Goal: Browse casually: Explore the website without a specific task or goal

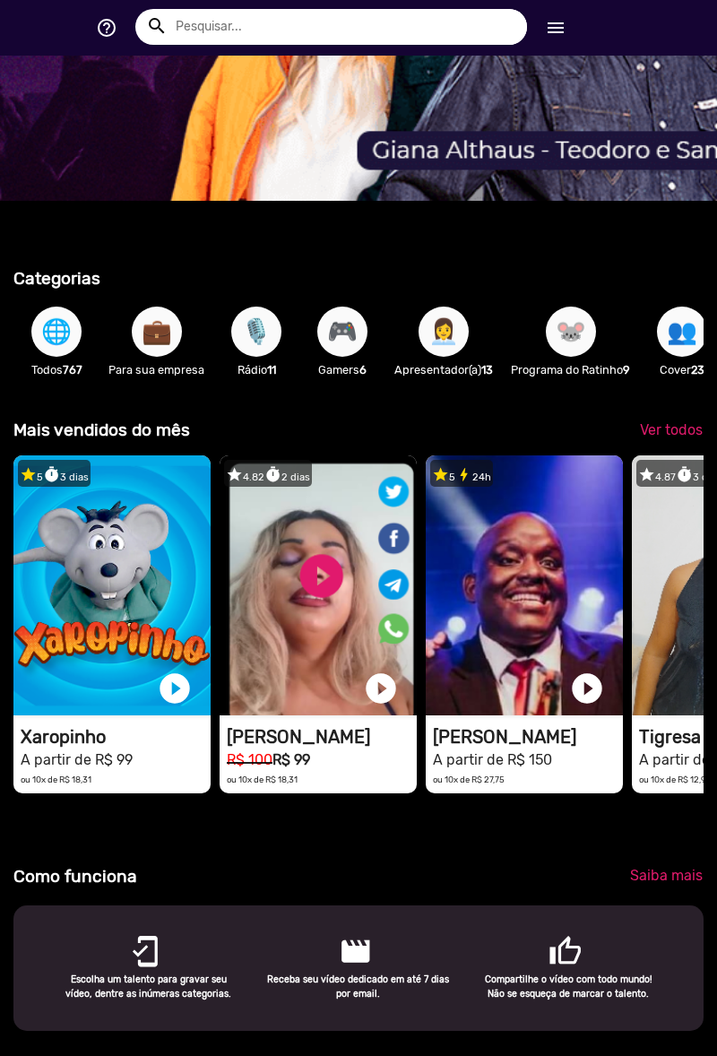
scroll to position [517, 0]
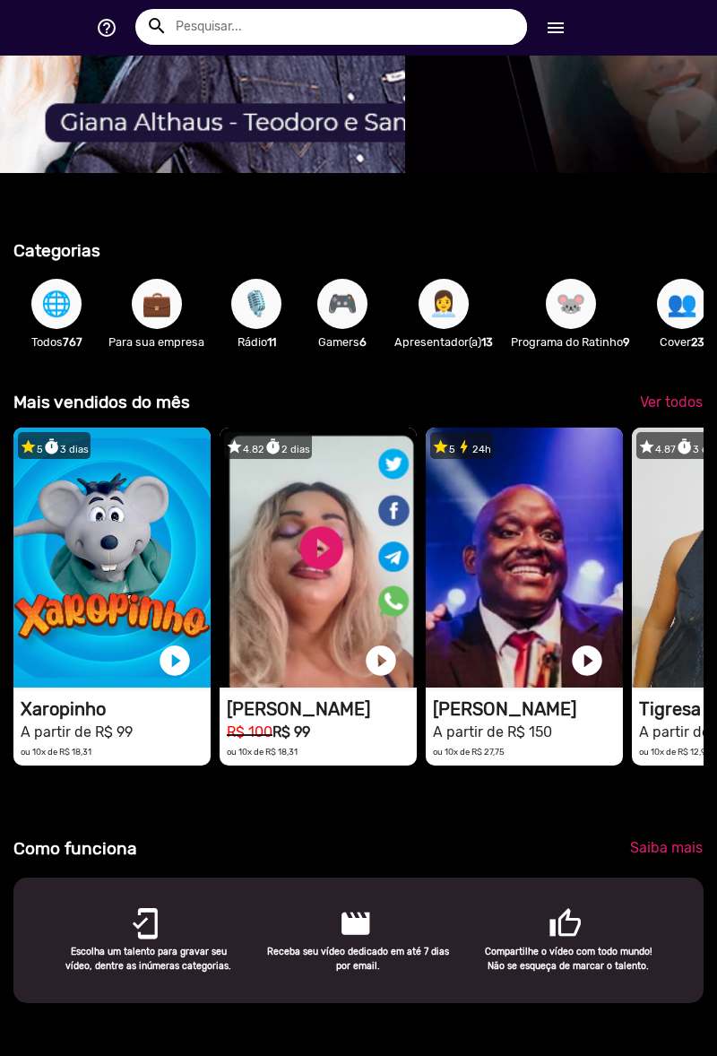
click at [63, 329] on span "🌐" at bounding box center [56, 304] width 30 height 50
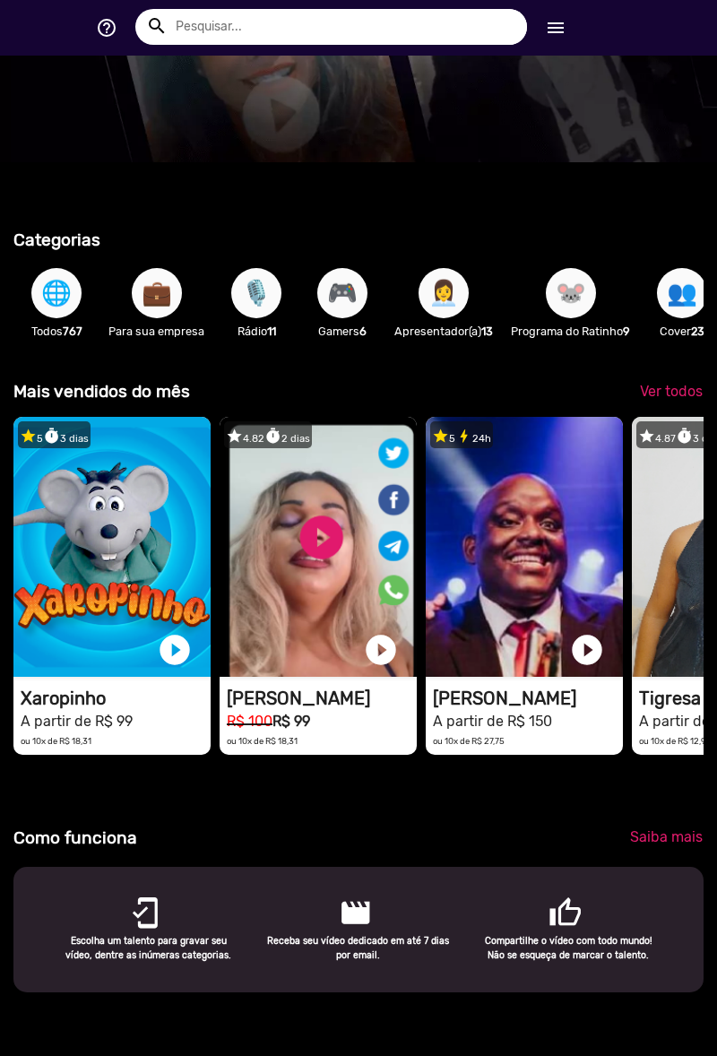
scroll to position [470, 0]
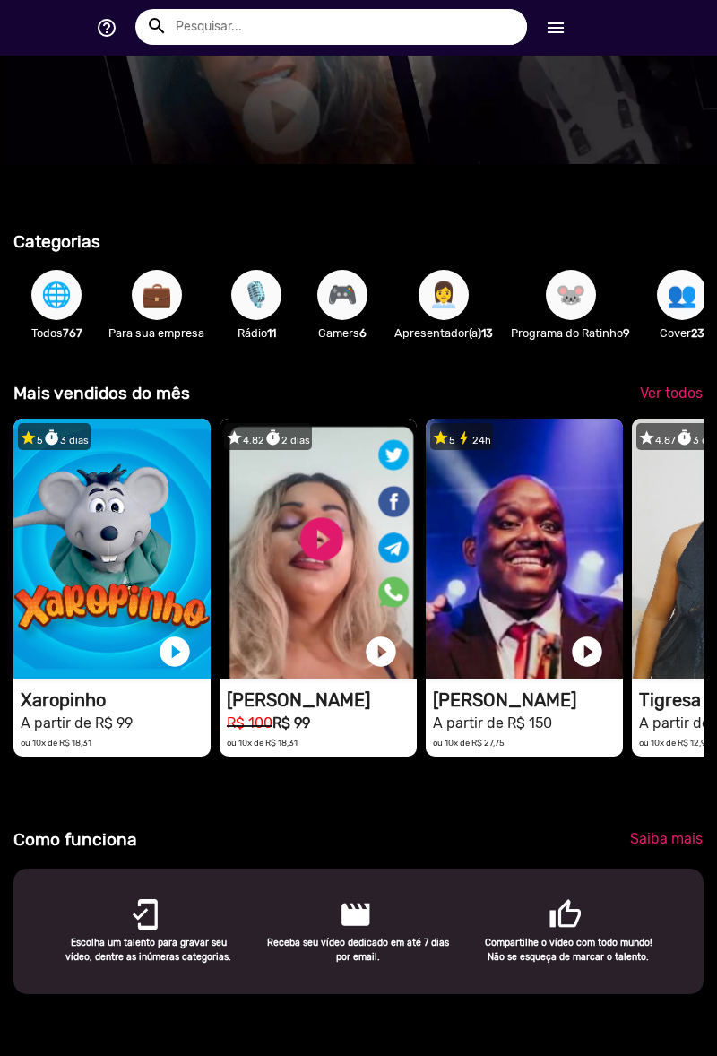
click at [63, 320] on span "🌐" at bounding box center [56, 295] width 30 height 50
click at [66, 320] on span "🌐" at bounding box center [56, 295] width 30 height 50
click at [69, 320] on span "🌐" at bounding box center [56, 295] width 30 height 50
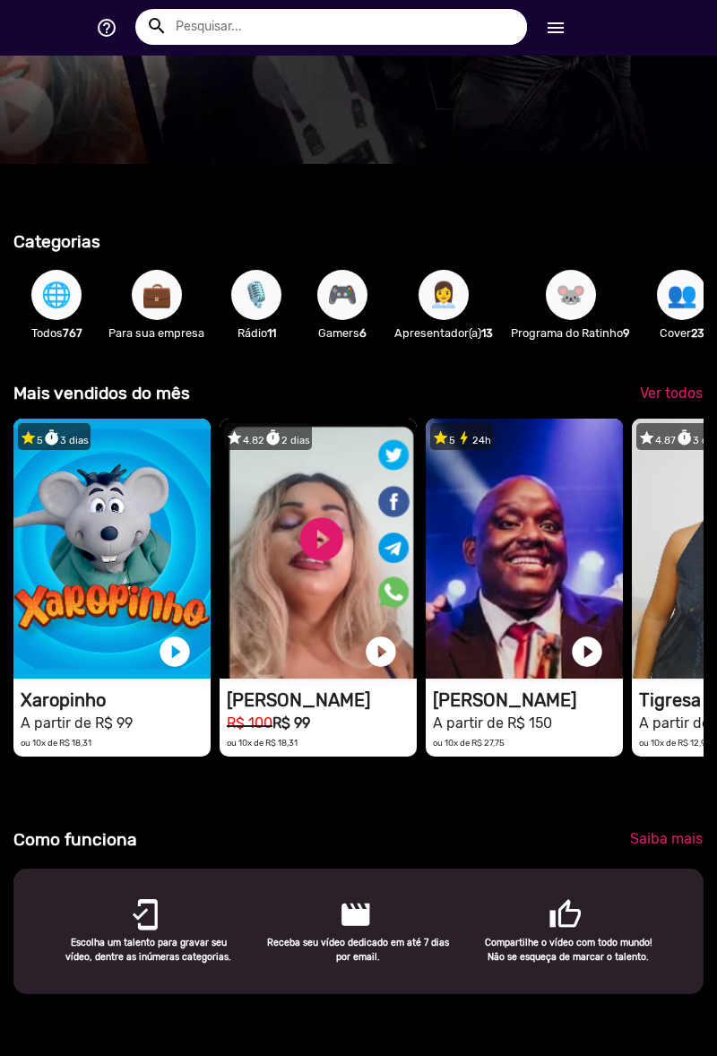
click at [59, 320] on span "🌐" at bounding box center [56, 295] width 30 height 50
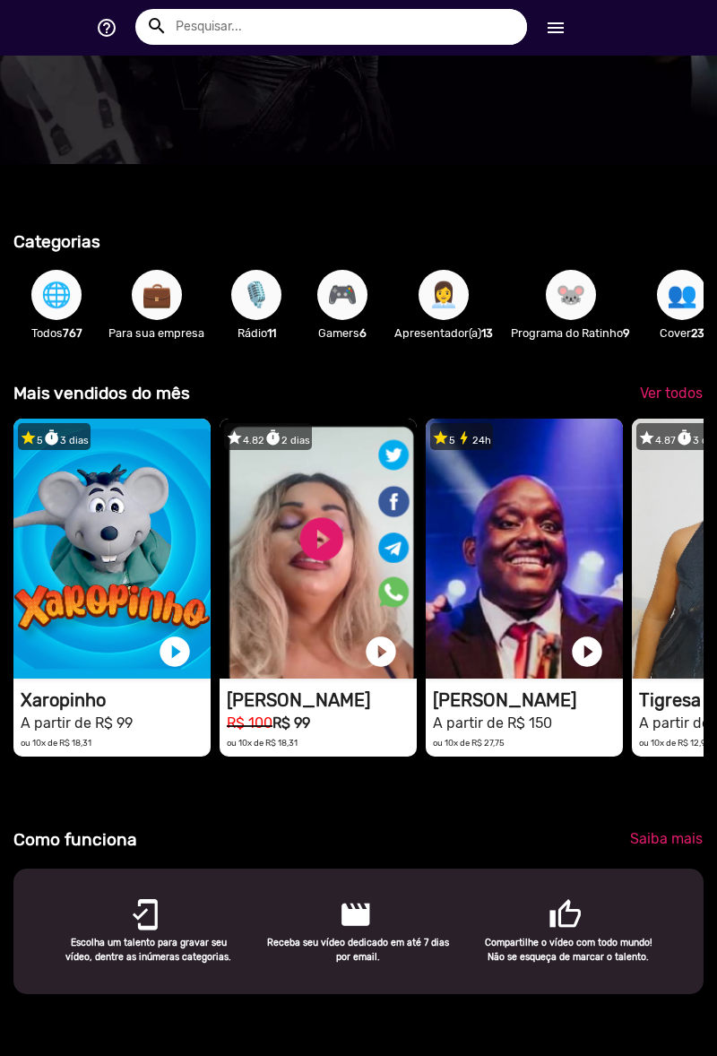
click at [60, 320] on span "🌐" at bounding box center [56, 295] width 30 height 50
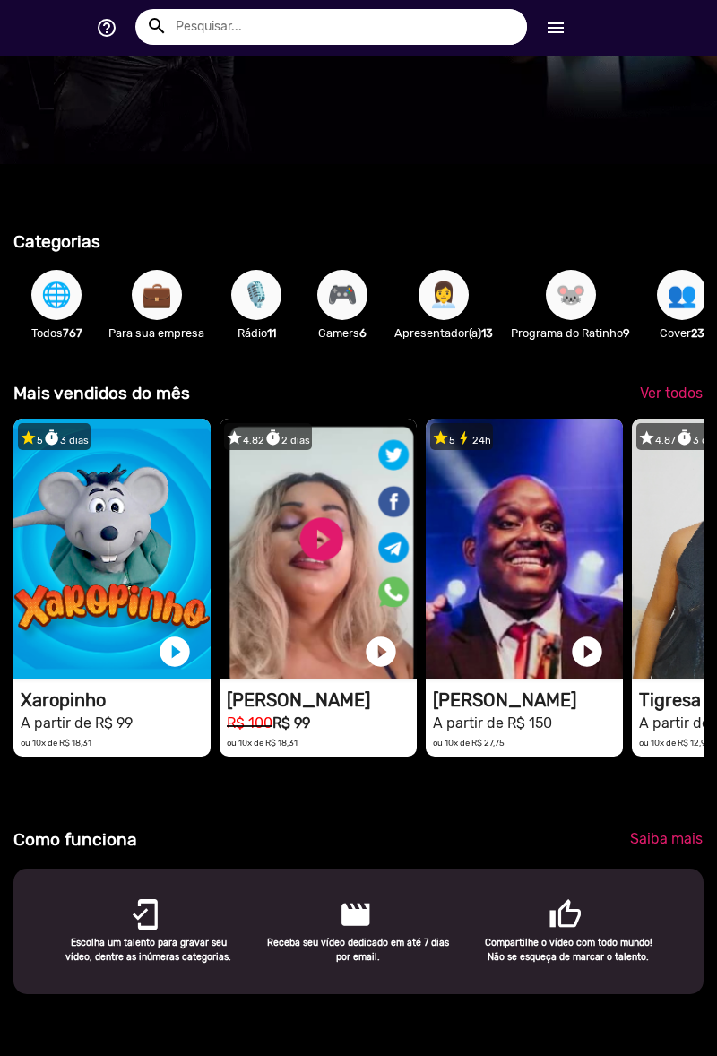
scroll to position [0, 1435]
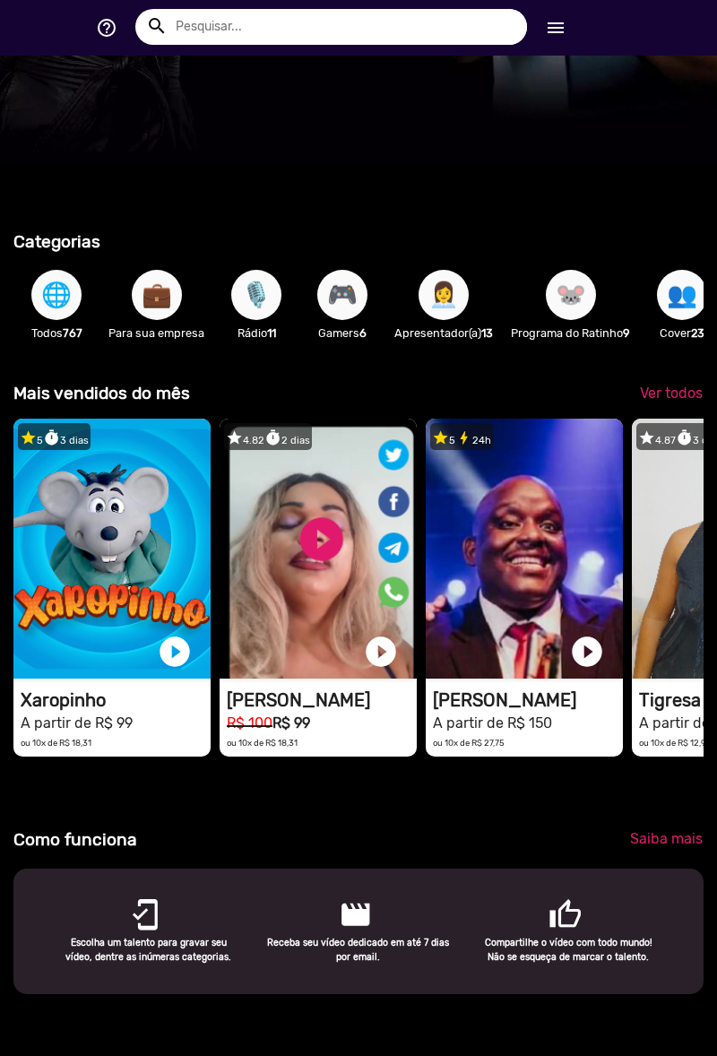
click at [61, 320] on span "🌐" at bounding box center [56, 295] width 30 height 50
click at [68, 320] on span "🌐" at bounding box center [56, 295] width 30 height 50
click at [72, 320] on button "🌐" at bounding box center [56, 295] width 50 height 50
click at [75, 320] on button "🌐" at bounding box center [56, 295] width 50 height 50
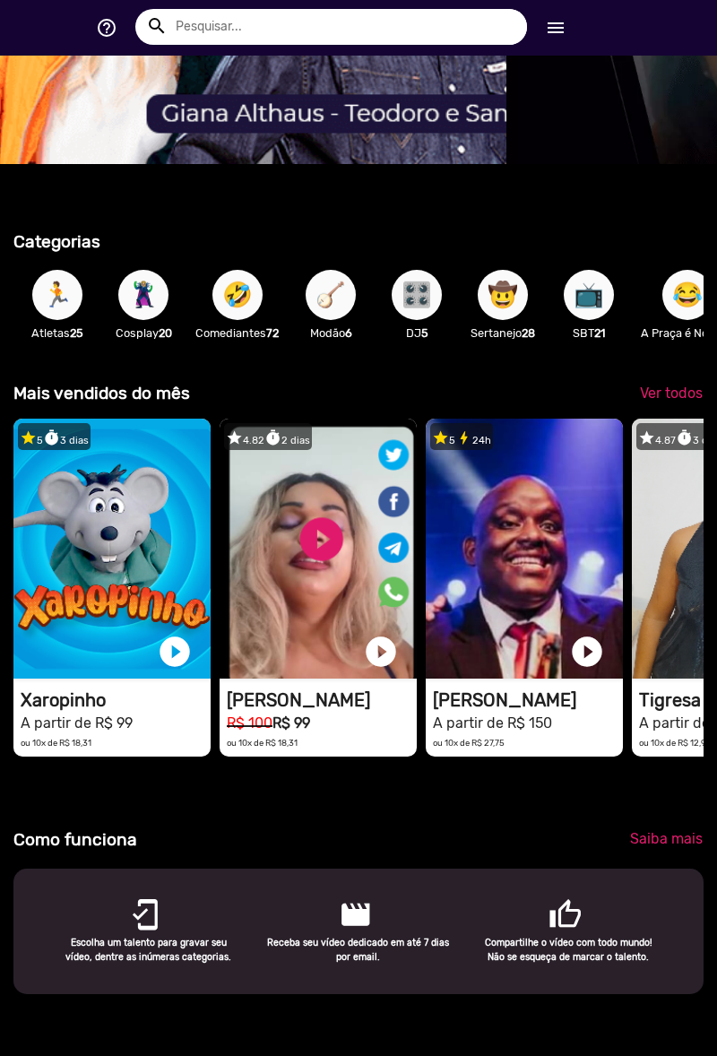
scroll to position [0, 626]
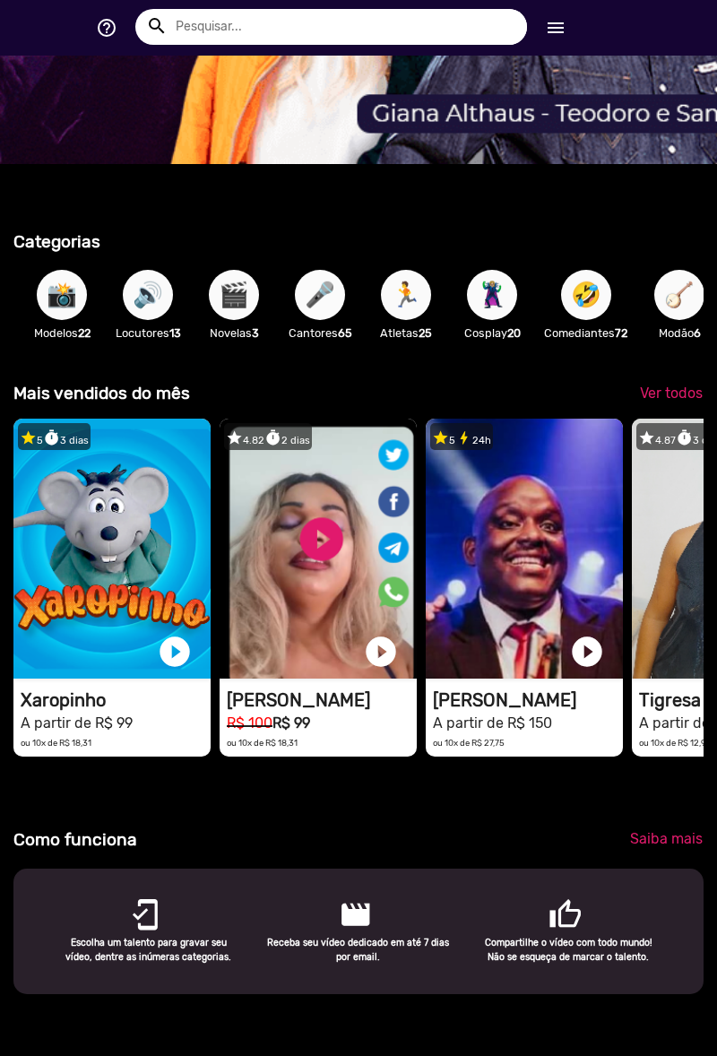
click at [333, 320] on span "🎤" at bounding box center [320, 295] width 30 height 50
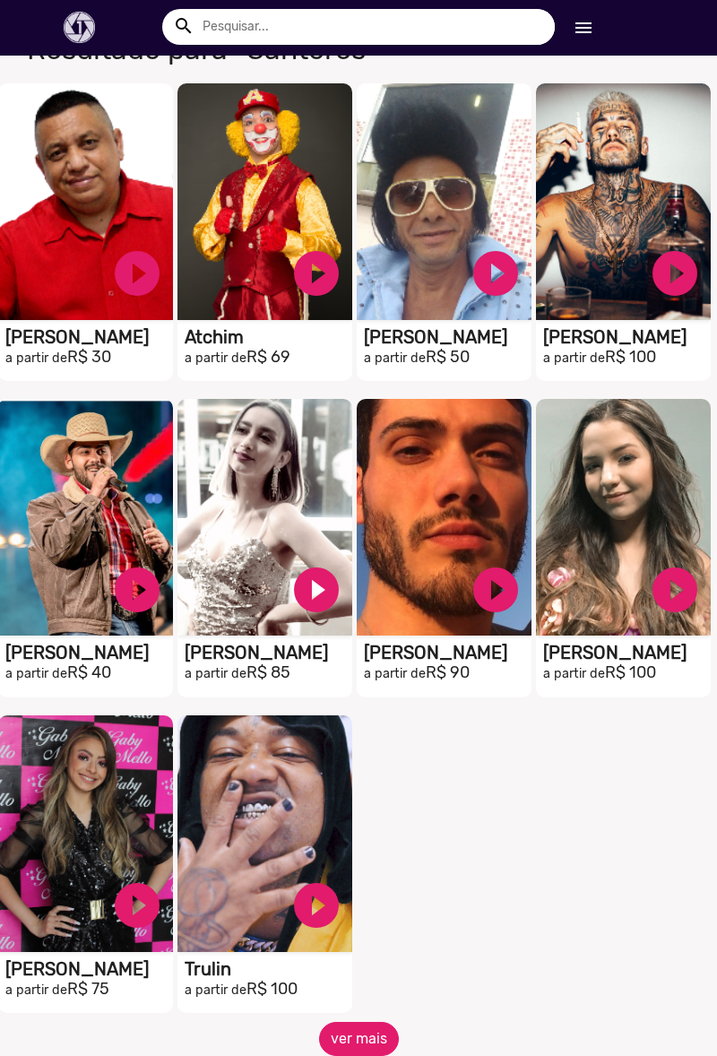
click at [357, 1033] on button "ver mais" at bounding box center [359, 1039] width 80 height 34
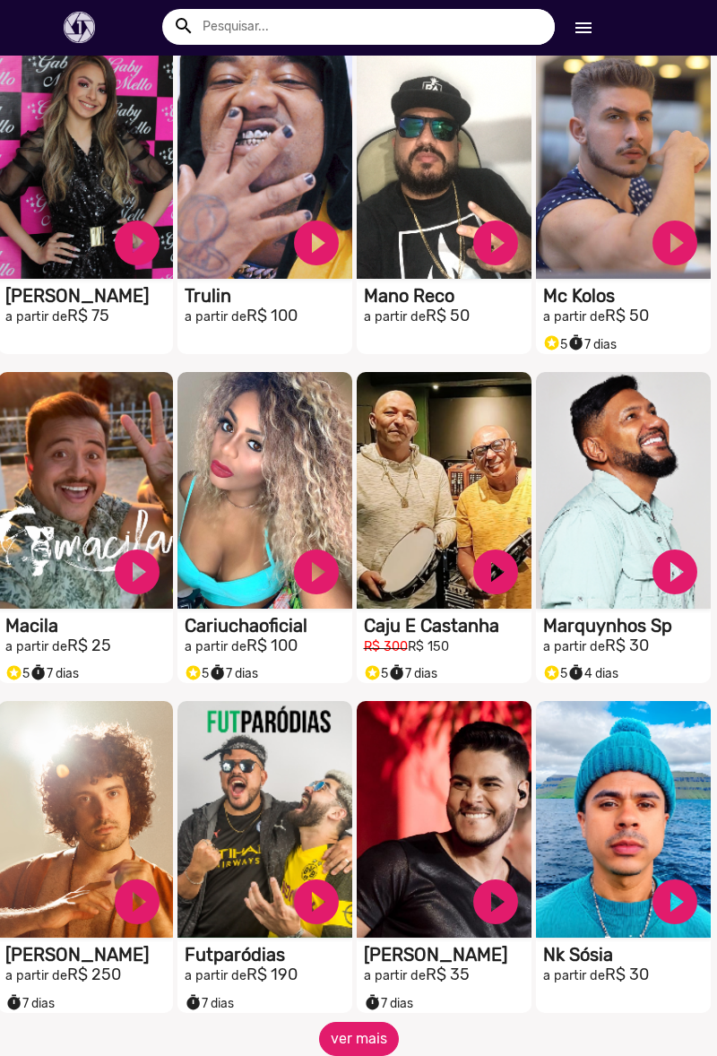
click at [353, 1047] on button "ver mais" at bounding box center [359, 1039] width 80 height 34
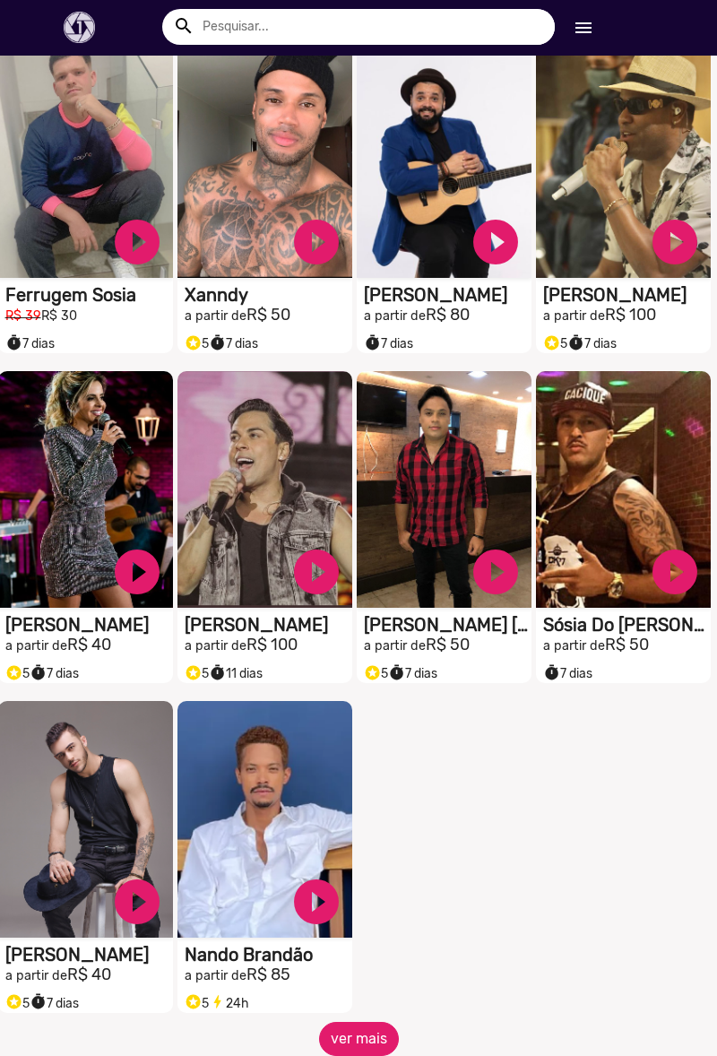
click at [343, 1034] on button "ver mais" at bounding box center [359, 1039] width 80 height 34
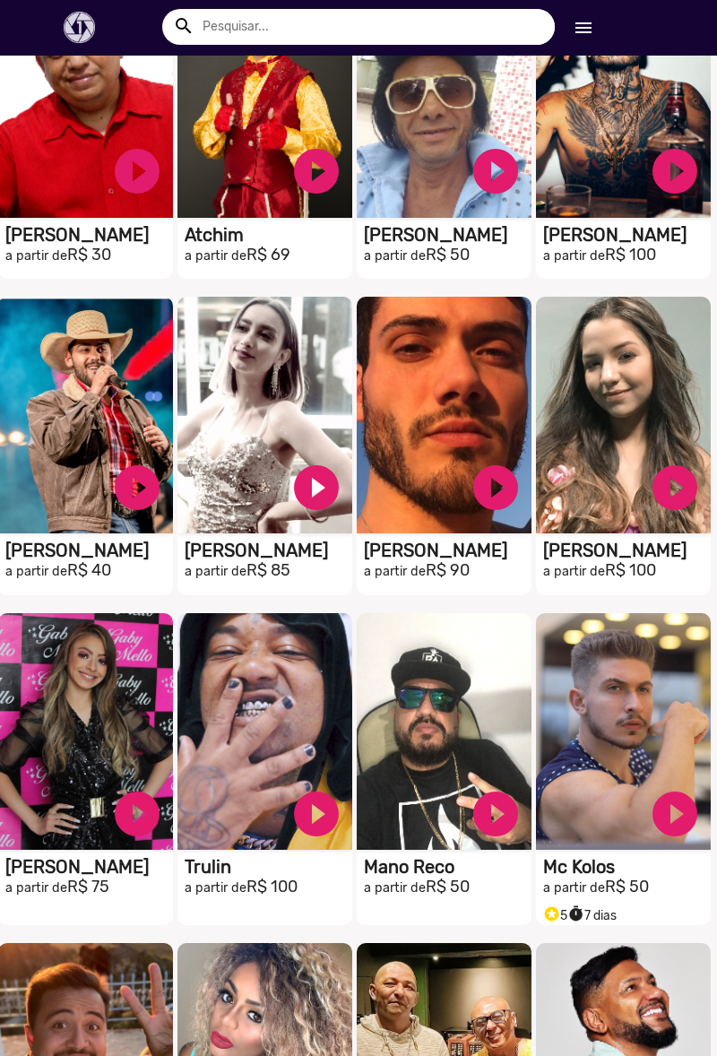
scroll to position [65, 0]
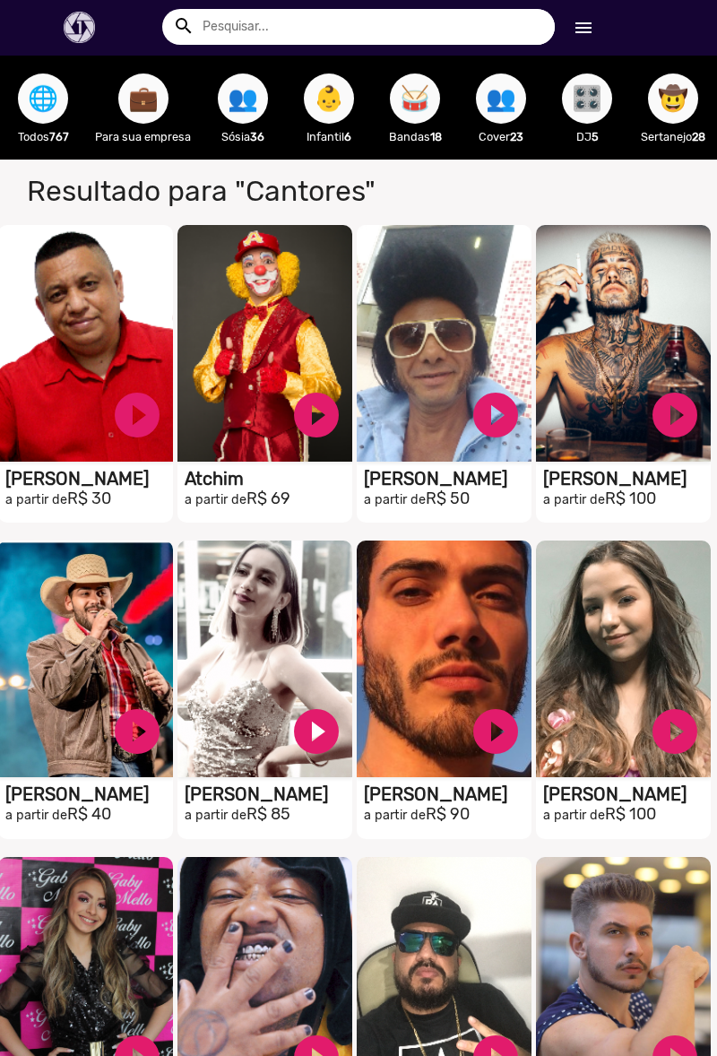
click at [42, 109] on span "🌐" at bounding box center [43, 99] width 30 height 50
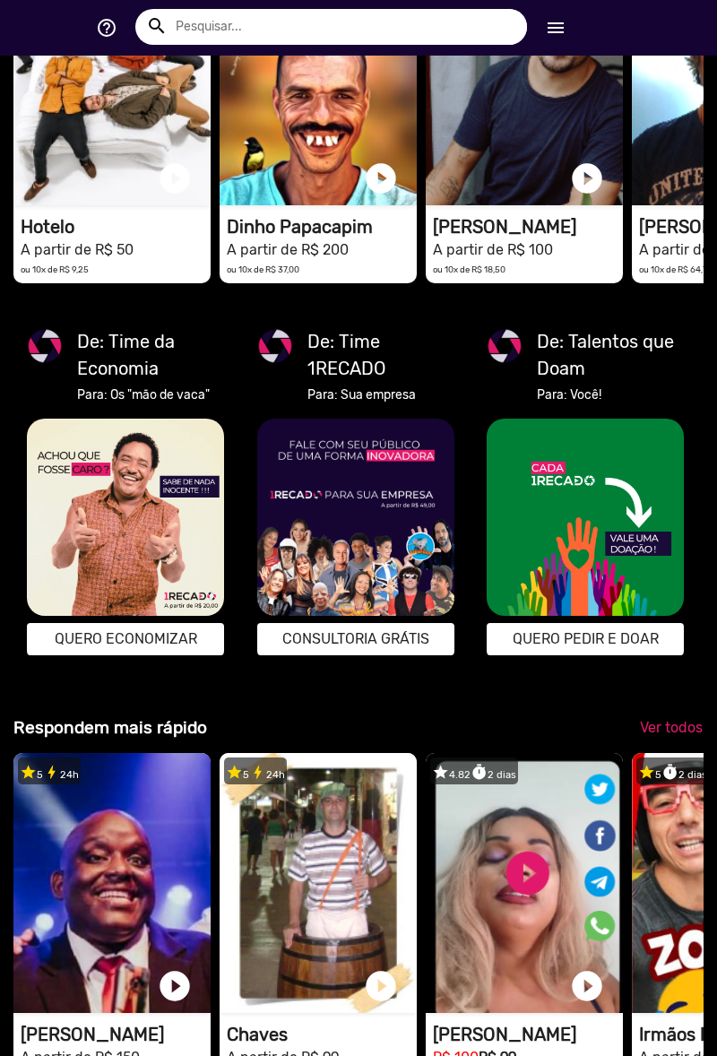
scroll to position [0, 2]
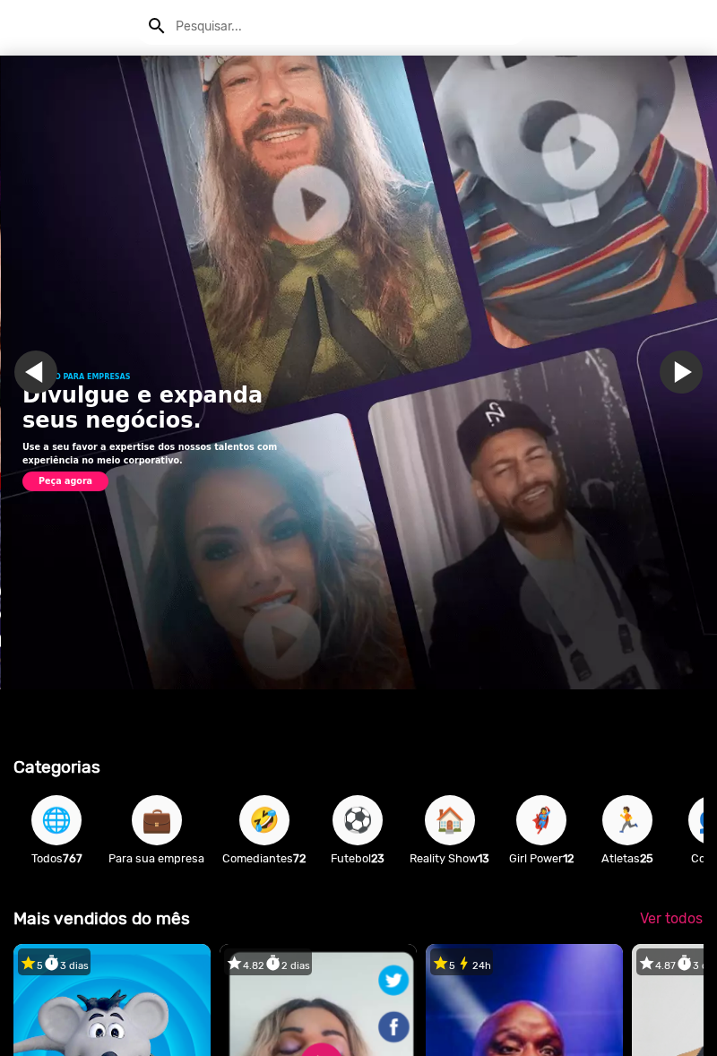
scroll to position [0, 717]
